Goal: Transaction & Acquisition: Purchase product/service

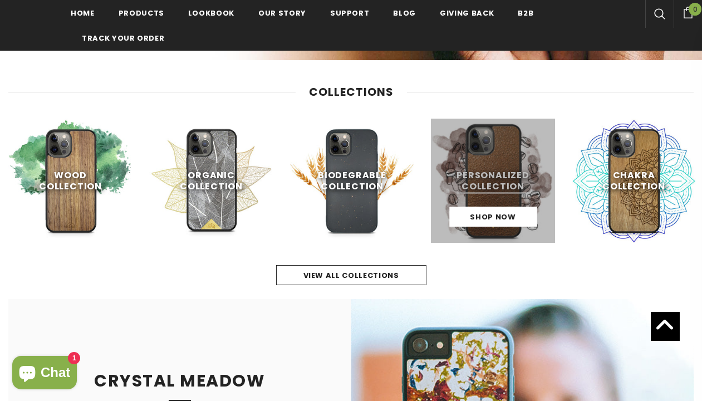
scroll to position [391, 0]
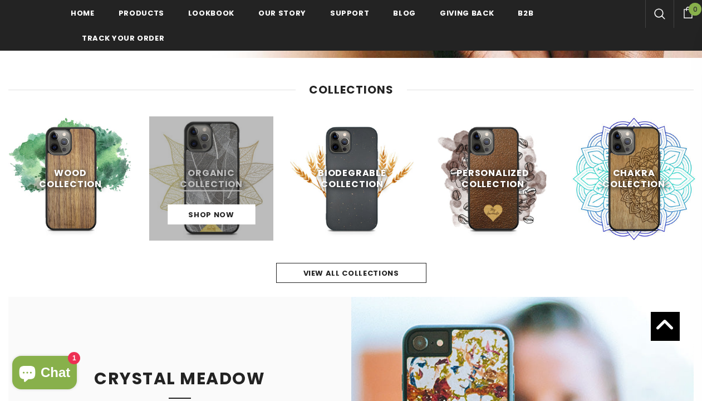
click at [211, 189] on link at bounding box center [211, 178] width 124 height 124
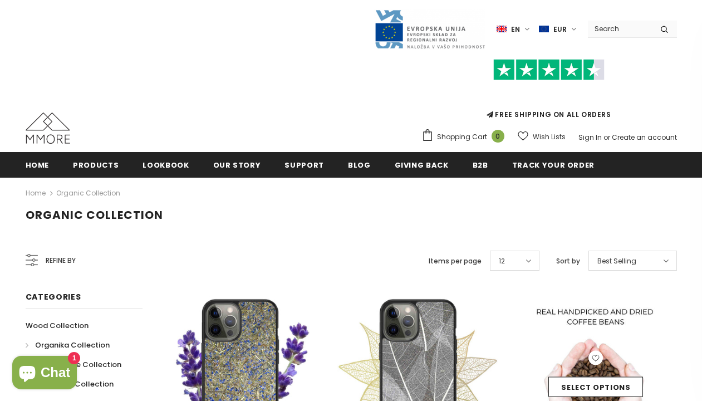
click at [593, 346] on img at bounding box center [596, 377] width 162 height 162
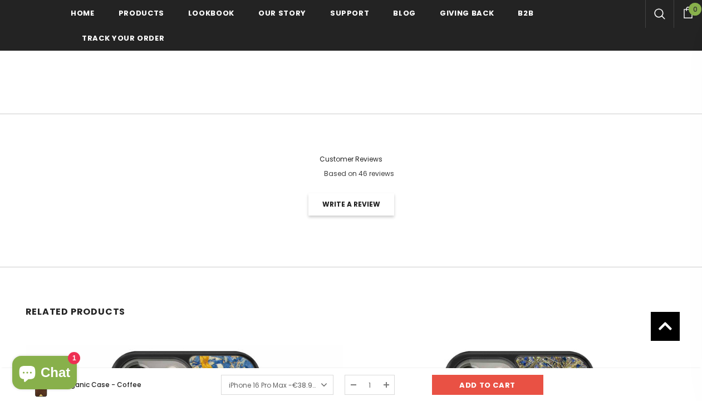
scroll to position [2500, 0]
